Goal: Task Accomplishment & Management: Complete application form

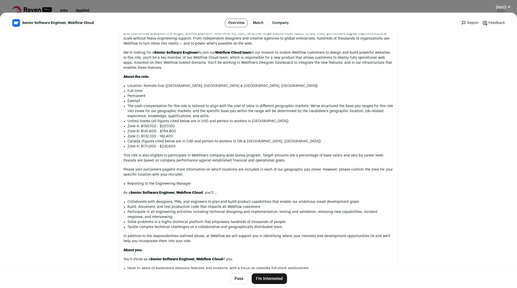
scroll to position [284, 0]
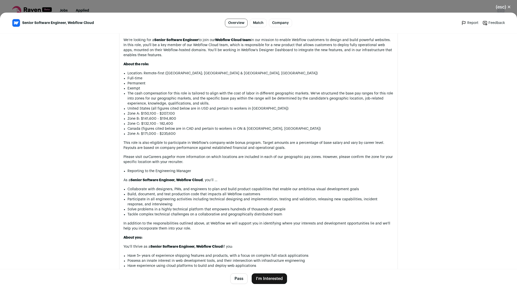
drag, startPoint x: 201, startPoint y: 137, endPoint x: 123, endPoint y: 115, distance: 81.5
click at [127, 115] on ul "Location: Remote-first (United States; BC & ON, Canada) Full-time Permanent Exe…" at bounding box center [260, 104] width 266 height 66
drag, startPoint x: 123, startPoint y: 115, endPoint x: 173, endPoint y: 131, distance: 53.0
click at [173, 131] on ul "Location: Remote-first (United States; BC & ON, Canada) Full-time Permanent Exe…" at bounding box center [260, 104] width 266 height 66
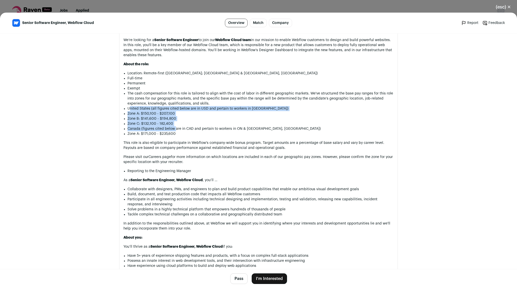
drag, startPoint x: 173, startPoint y: 131, endPoint x: 129, endPoint y: 112, distance: 47.9
click at [129, 112] on ul "Location: Remote-first (United States; BC & ON, Canada) Full-time Permanent Exe…" at bounding box center [260, 104] width 266 height 66
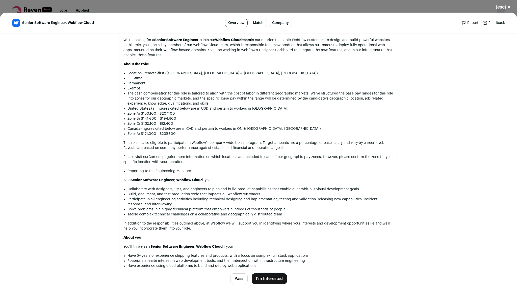
click at [129, 111] on p "United States (all figures cited below are in USD and pertain to workers in the…" at bounding box center [260, 108] width 266 height 5
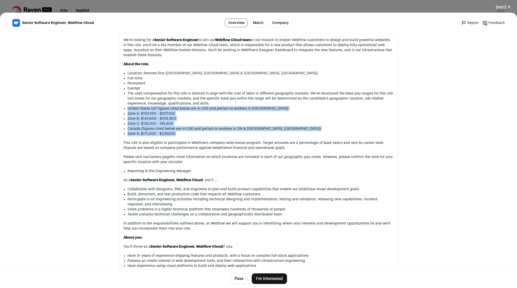
drag, startPoint x: 129, startPoint y: 112, endPoint x: 208, endPoint y: 136, distance: 82.3
click at [208, 136] on ul "Location: Remote-first (United States; BC & ON, Canada) Full-time Permanent Exe…" at bounding box center [260, 104] width 266 height 66
click at [208, 136] on li "Zone A: $171,000 - $235,600" at bounding box center [260, 133] width 266 height 5
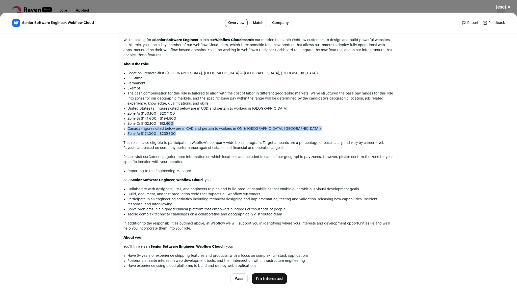
drag, startPoint x: 208, startPoint y: 136, endPoint x: 206, endPoint y: 129, distance: 8.1
click at [206, 129] on ul "Location: Remote-first (United States; BC & ON, Canada) Full-time Permanent Exe…" at bounding box center [260, 104] width 266 height 66
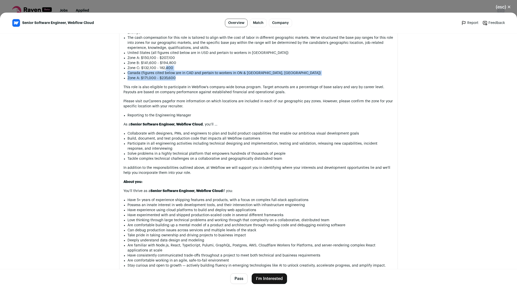
scroll to position [340, 0]
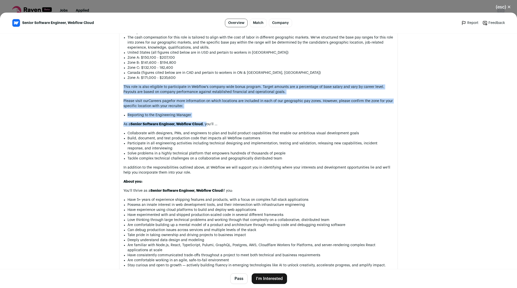
drag, startPoint x: 206, startPoint y: 129, endPoint x: 190, endPoint y: 87, distance: 44.1
click at [190, 87] on div "At Webflow, our mission is to bring development superpowers to everyone. As the…" at bounding box center [258, 224] width 270 height 544
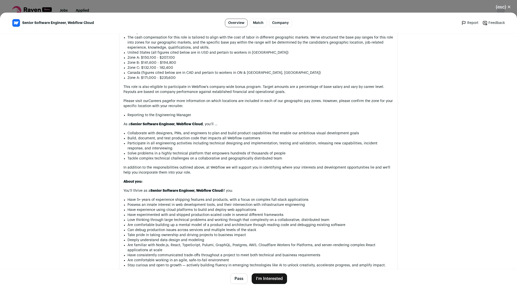
click at [190, 87] on div "At Webflow, our mission is to bring development superpowers to everyone. As the…" at bounding box center [258, 224] width 270 height 544
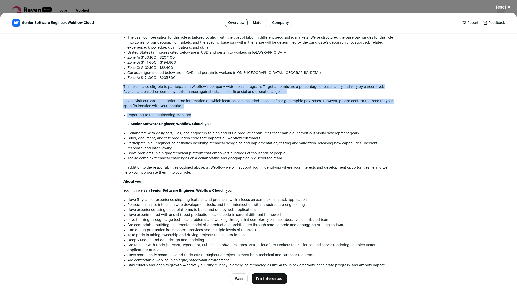
drag, startPoint x: 190, startPoint y: 87, endPoint x: 203, endPoint y: 120, distance: 34.6
click at [203, 120] on div "At Webflow, our mission is to bring development superpowers to everyone. As the…" at bounding box center [258, 224] width 270 height 544
click at [203, 118] on li "Reporting to the Engineering Manager" at bounding box center [260, 115] width 266 height 5
drag, startPoint x: 203, startPoint y: 120, endPoint x: 192, endPoint y: 87, distance: 34.3
click at [192, 87] on div "At Webflow, our mission is to bring development superpowers to everyone. As the…" at bounding box center [258, 224] width 270 height 544
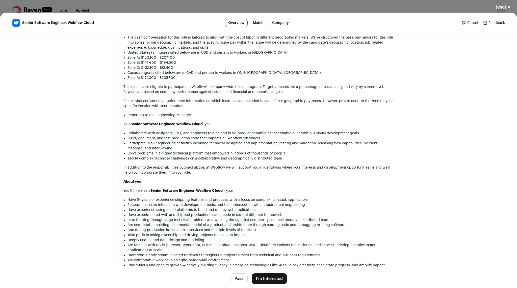
click at [192, 87] on div "At Webflow, our mission is to bring development superpowers to everyone. As the…" at bounding box center [258, 224] width 270 height 544
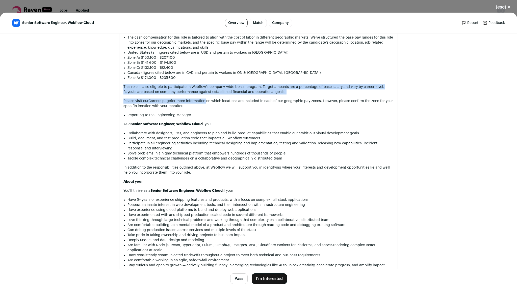
drag, startPoint x: 192, startPoint y: 87, endPoint x: 198, endPoint y: 104, distance: 18.1
click at [198, 104] on div "At Webflow, our mission is to bring development superpowers to everyone. As the…" at bounding box center [258, 224] width 270 height 544
click at [198, 104] on p "Please visit our Careers page for more information on which locations are inclu…" at bounding box center [258, 104] width 270 height 10
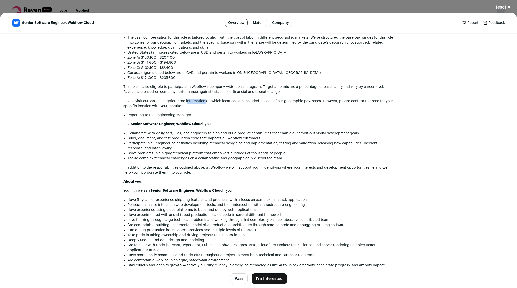
drag, startPoint x: 198, startPoint y: 104, endPoint x: 202, endPoint y: 107, distance: 4.6
click at [202, 107] on p "Please visit our Careers page for more information on which locations are inclu…" at bounding box center [258, 104] width 270 height 10
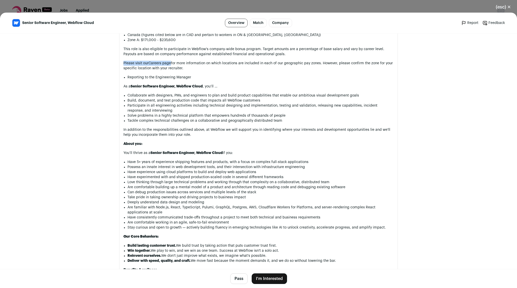
scroll to position [378, 0]
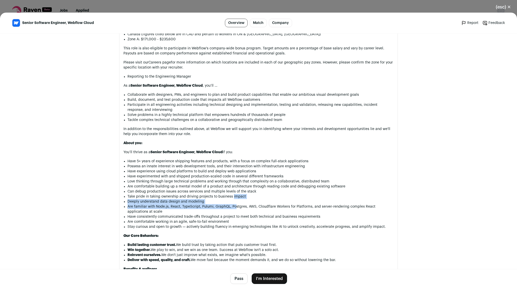
drag, startPoint x: 233, startPoint y: 213, endPoint x: 219, endPoint y: 159, distance: 55.6
click at [219, 159] on div "At Webflow, our mission is to bring development superpowers to everyone. As the…" at bounding box center [258, 186] width 270 height 544
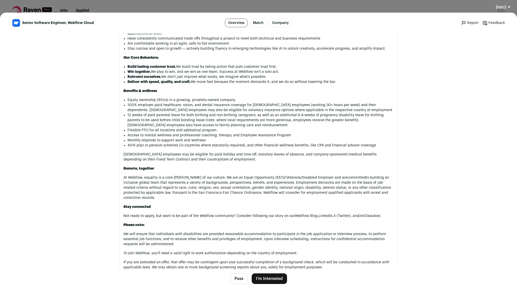
scroll to position [495, 0]
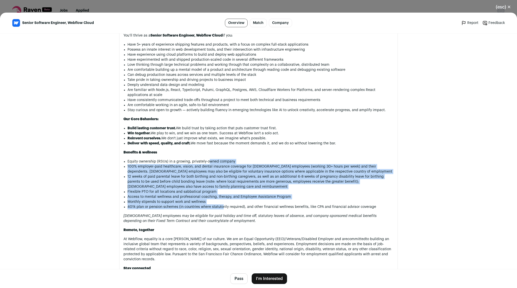
drag, startPoint x: 221, startPoint y: 219, endPoint x: 208, endPoint y: 172, distance: 49.4
click at [208, 172] on ul "Equity ownership (RSUs) in a growing, privately-owned company 100% employer-pai…" at bounding box center [260, 184] width 266 height 50
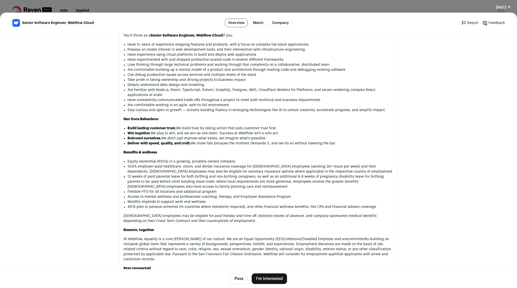
click at [208, 164] on li "Equity ownership (RSUs) in a growing, privately-owned company" at bounding box center [260, 161] width 266 height 5
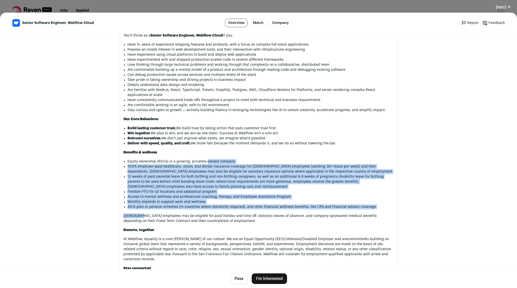
drag, startPoint x: 208, startPoint y: 172, endPoint x: 232, endPoint y: 223, distance: 57.5
click at [232, 223] on div "At Webflow, our mission is to bring development superpowers to everyone. As the…" at bounding box center [258, 69] width 270 height 544
click at [231, 222] on div "At Webflow, our mission is to bring development superpowers to everyone. As the…" at bounding box center [258, 69] width 270 height 544
drag, startPoint x: 231, startPoint y: 222, endPoint x: 215, endPoint y: 166, distance: 58.6
click at [215, 166] on div "At Webflow, our mission is to bring development superpowers to everyone. As the…" at bounding box center [258, 69] width 270 height 544
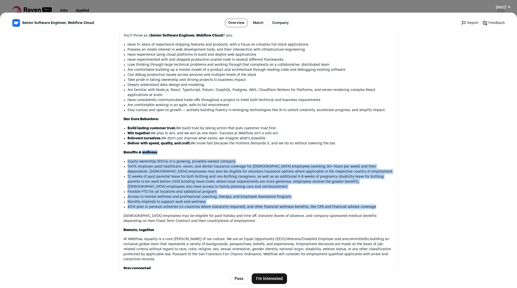
click at [215, 166] on div "At Webflow, our mission is to bring development superpowers to everyone. As the…" at bounding box center [258, 69] width 270 height 544
drag, startPoint x: 213, startPoint y: 167, endPoint x: 234, endPoint y: 223, distance: 60.2
click at [234, 223] on div "At Webflow, our mission is to bring development superpowers to everyone. As the…" at bounding box center [258, 69] width 270 height 544
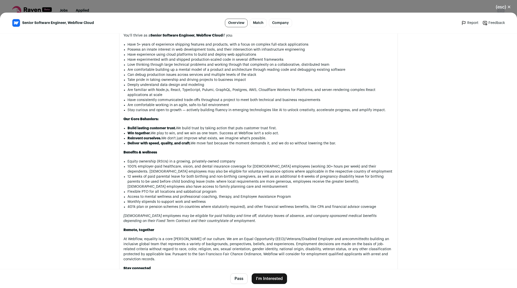
click at [234, 223] on div "At Webflow, our mission is to bring development superpowers to everyone. As the…" at bounding box center [258, 69] width 270 height 544
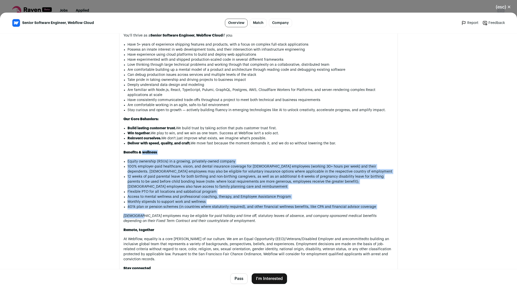
drag, startPoint x: 234, startPoint y: 223, endPoint x: 216, endPoint y: 164, distance: 62.6
click at [216, 164] on div "At Webflow, our mission is to bring development superpowers to everyone. As the…" at bounding box center [258, 69] width 270 height 544
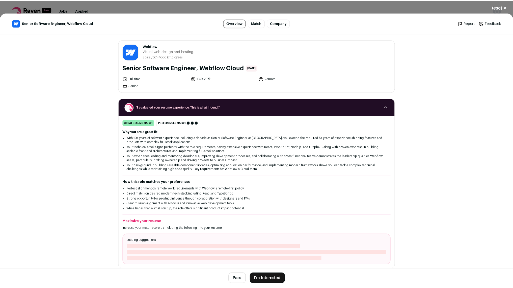
scroll to position [69, 0]
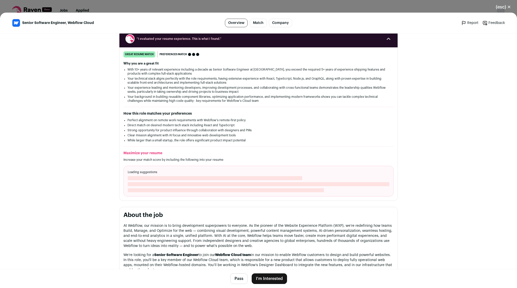
click at [235, 197] on div "Loading suggestions" at bounding box center [258, 181] width 270 height 31
click at [267, 282] on button "I'm Interested" at bounding box center [268, 279] width 35 height 11
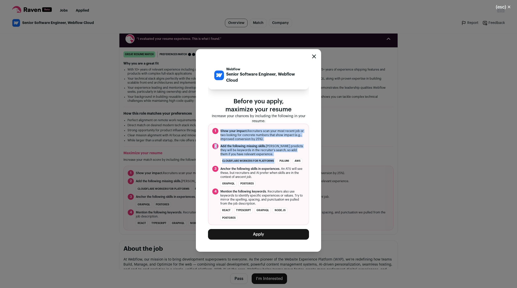
drag, startPoint x: 281, startPoint y: 154, endPoint x: 264, endPoint y: 123, distance: 35.5
click at [264, 124] on ol "1 Show your impact. Recruiters scan your most recent job or two looking for con…" at bounding box center [258, 174] width 101 height 101
click at [251, 240] on button "Apply" at bounding box center [258, 234] width 101 height 11
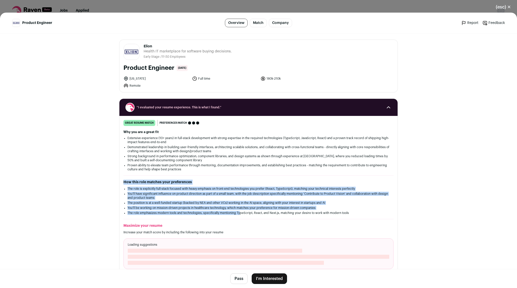
drag, startPoint x: 215, startPoint y: 175, endPoint x: 238, endPoint y: 217, distance: 47.5
click at [238, 217] on div "great resume match You meet the must-have requirements, the nice-to-have requir…" at bounding box center [258, 194] width 278 height 149
click at [238, 215] on li "The role emphasizes modern tools and technologies, specifically mentioning Type…" at bounding box center [258, 213] width 262 height 4
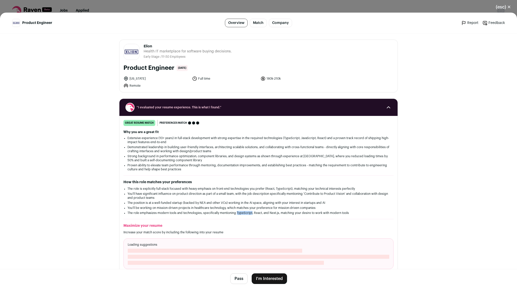
click at [238, 215] on li "The role emphasizes modern tools and technologies, specifically mentioning Type…" at bounding box center [258, 213] width 262 height 4
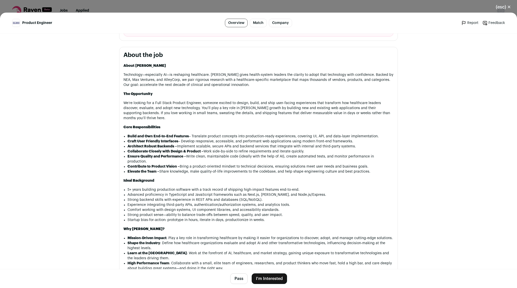
scroll to position [388, 0]
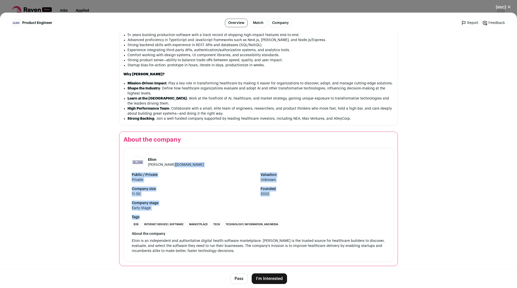
drag, startPoint x: 197, startPoint y: 214, endPoint x: 180, endPoint y: 164, distance: 52.8
click at [180, 164] on div "Elion elion.health Public / Private Private Valuation Unknown Company size 11-5…" at bounding box center [258, 205] width 270 height 114
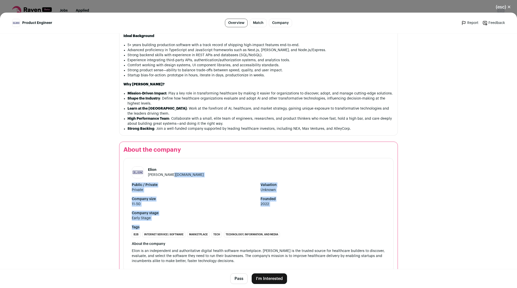
scroll to position [398, 0]
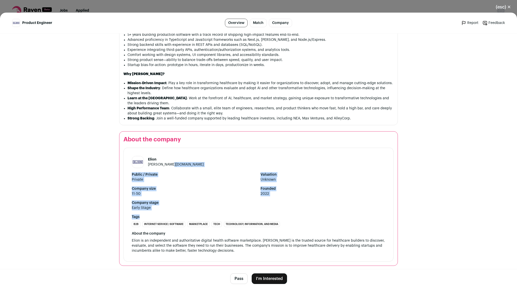
click at [259, 274] on button "I'm Interested" at bounding box center [268, 279] width 35 height 11
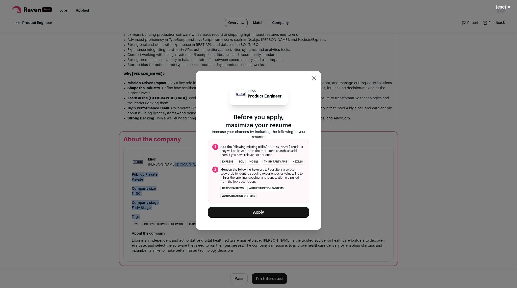
click at [250, 218] on button "Apply" at bounding box center [258, 212] width 101 height 11
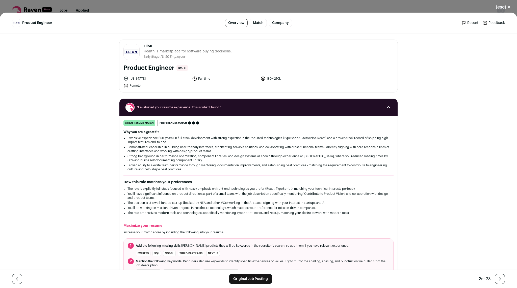
scroll to position [169, 0]
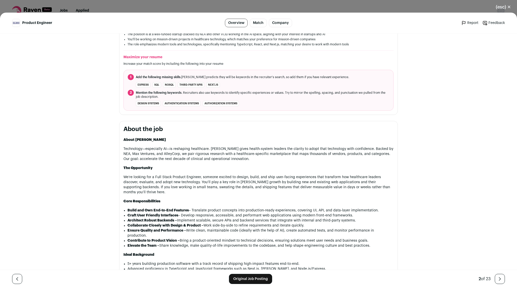
click at [253, 275] on link "Original Job Posting" at bounding box center [250, 279] width 43 height 10
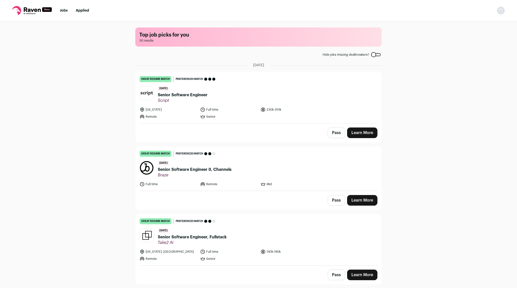
click at [178, 94] on span "Senior Software Engineer" at bounding box center [183, 95] width 50 height 6
click at [172, 96] on span "Senior Software Engineer" at bounding box center [183, 95] width 50 height 6
click at [171, 97] on span "Senior Software Engineer" at bounding box center [183, 95] width 50 height 6
click at [180, 96] on span "Senior Software Engineer" at bounding box center [183, 95] width 50 height 6
click at [180, 95] on span "Senior Software Engineer" at bounding box center [183, 95] width 50 height 6
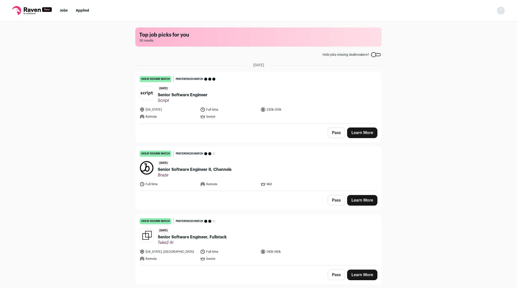
click at [180, 94] on span "Senior Software Engineer" at bounding box center [183, 95] width 50 height 6
click at [366, 131] on link "Learn More" at bounding box center [362, 133] width 30 height 11
click at [163, 95] on span "Senior Software Engineer" at bounding box center [183, 95] width 50 height 6
click at [168, 102] on span "Script" at bounding box center [183, 100] width 50 height 5
